Goal: Check status

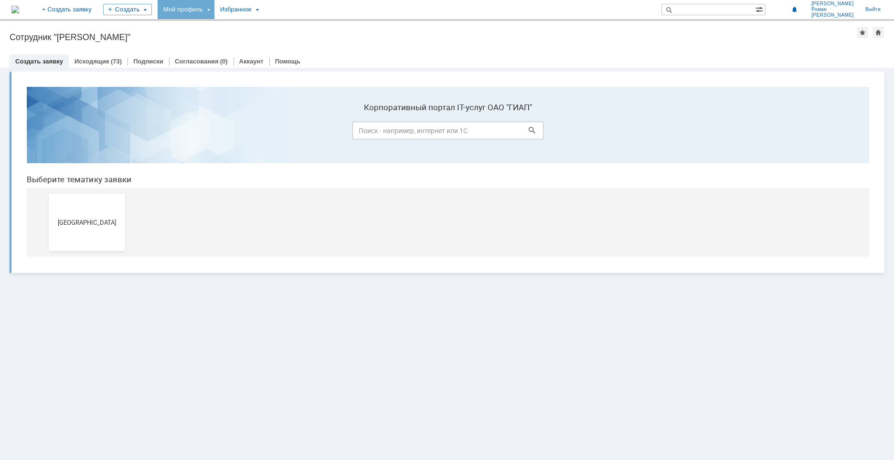
click at [214, 6] on div "Мой профиль" at bounding box center [186, 9] width 57 height 19
click at [232, 43] on div "Заявки" at bounding box center [196, 43] width 73 height 11
click at [214, 5] on div "Мой профиль" at bounding box center [186, 9] width 57 height 19
click at [287, 45] on link "Мои заявки" at bounding box center [272, 43] width 73 height 11
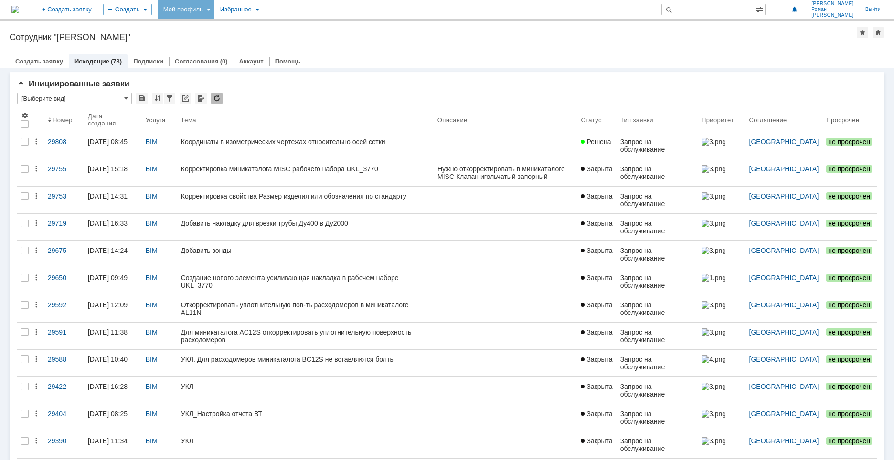
click at [268, 140] on div "Координаты в изометрических чертежах относительно осей сетки" at bounding box center [305, 142] width 249 height 8
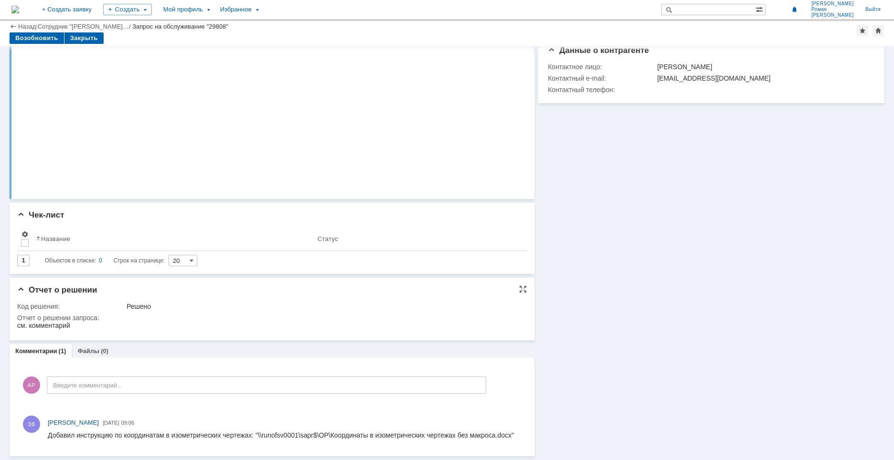
scroll to position [116, 0]
click at [77, 348] on link "Файлы" at bounding box center [88, 351] width 22 height 7
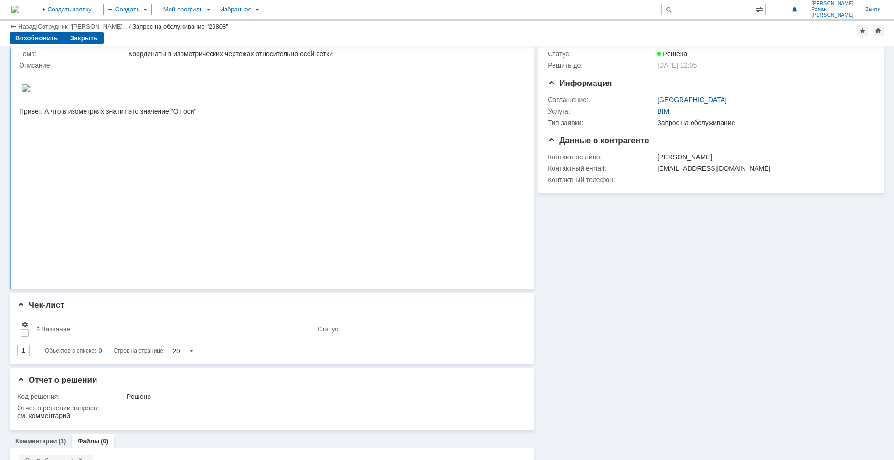
scroll to position [78, 0]
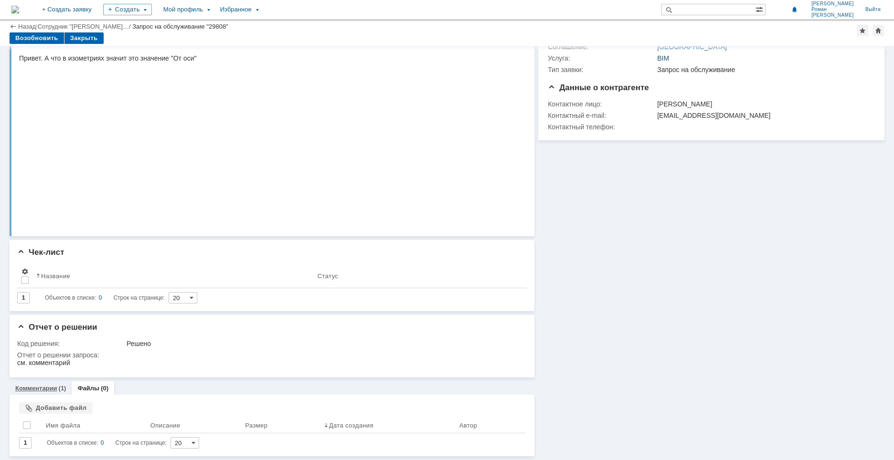
click at [42, 387] on link "Комментарии" at bounding box center [36, 388] width 42 height 7
